Goal: Go to known website: Access a specific website the user already knows

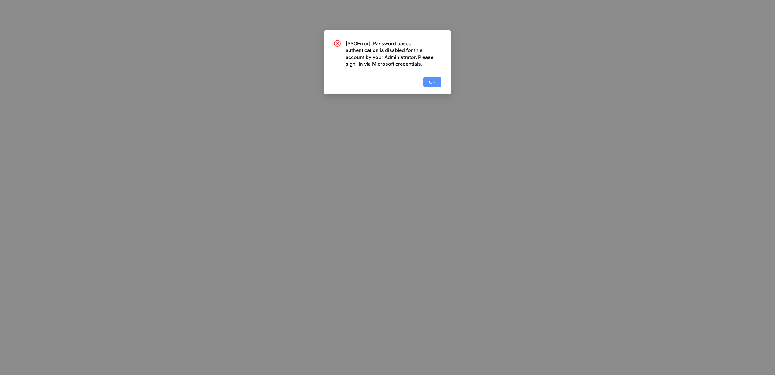
click at [435, 86] on button "OK" at bounding box center [432, 82] width 18 height 10
